Goal: Find contact information: Find contact information

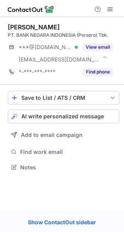
scroll to position [161, 124]
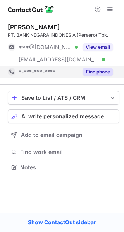
click at [98, 73] on button "Find phone" at bounding box center [97, 72] width 31 height 8
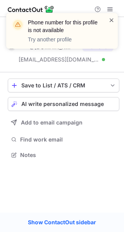
scroll to position [149, 124]
click at [112, 20] on span at bounding box center [111, 20] width 6 height 8
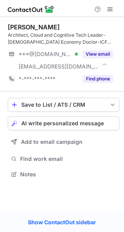
scroll to position [168, 124]
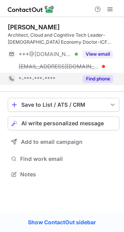
click at [103, 78] on button "Find phone" at bounding box center [97, 79] width 31 height 8
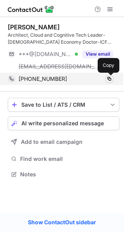
click at [110, 77] on span at bounding box center [109, 79] width 6 height 6
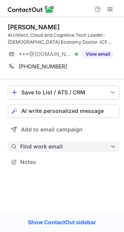
scroll to position [156, 124]
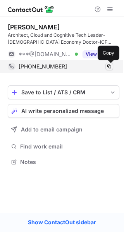
click at [106, 65] on span at bounding box center [109, 66] width 6 height 6
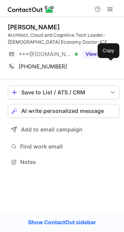
scroll to position [156, 124]
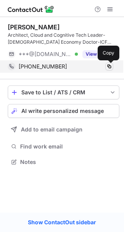
click at [108, 63] on span at bounding box center [109, 66] width 6 height 6
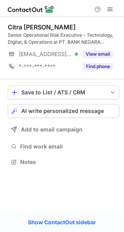
scroll to position [156, 124]
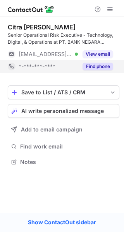
click at [101, 63] on button "Find phone" at bounding box center [97, 67] width 31 height 8
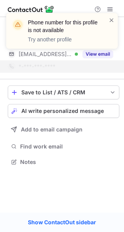
click at [103, 51] on div "Phone number for this profile is not available Try another profile" at bounding box center [62, 33] width 124 height 57
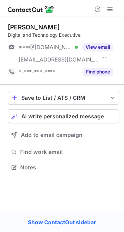
scroll to position [161, 124]
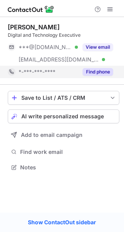
click at [99, 70] on button "Find phone" at bounding box center [97, 72] width 31 height 8
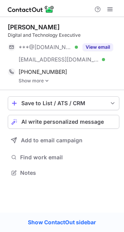
scroll to position [167, 124]
click at [44, 80] on img at bounding box center [46, 80] width 5 height 5
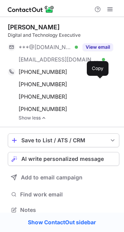
scroll to position [204, 118]
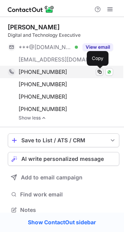
click at [99, 70] on span at bounding box center [99, 72] width 6 height 6
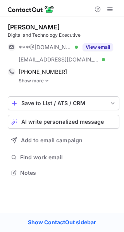
scroll to position [167, 124]
click at [44, 79] on link "Show more" at bounding box center [69, 80] width 100 height 5
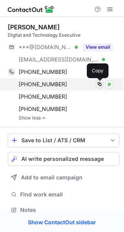
click at [100, 83] on span at bounding box center [99, 84] width 6 height 6
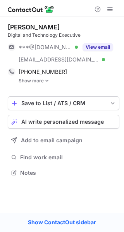
scroll to position [167, 124]
click at [46, 81] on img at bounding box center [46, 80] width 5 height 5
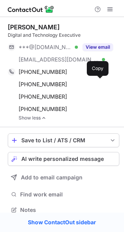
scroll to position [8, 0]
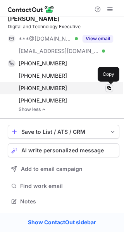
click at [108, 87] on span at bounding box center [109, 88] width 6 height 6
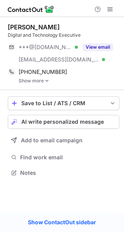
scroll to position [167, 124]
click at [47, 80] on img at bounding box center [46, 80] width 5 height 5
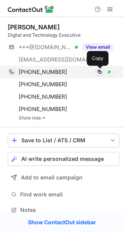
click at [101, 71] on span at bounding box center [99, 72] width 6 height 6
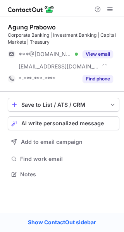
scroll to position [168, 124]
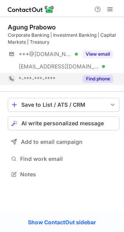
click at [90, 77] on button "Find phone" at bounding box center [97, 79] width 31 height 8
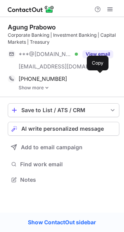
scroll to position [174, 124]
